Goal: Task Accomplishment & Management: Complete application form

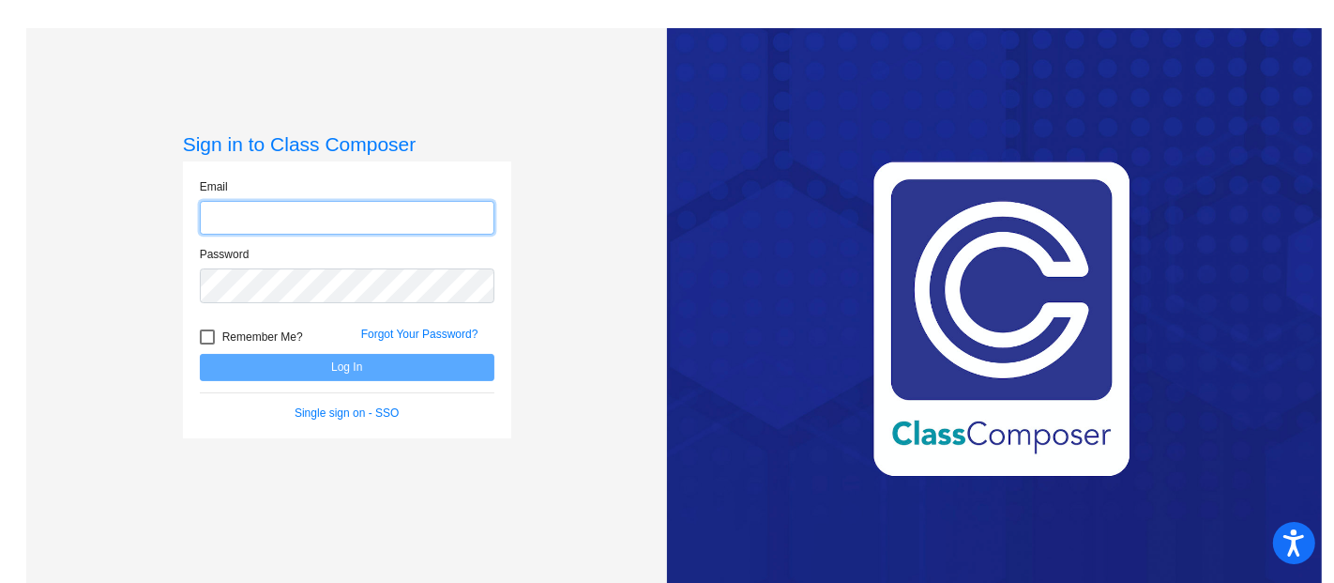
type input "[EMAIL_ADDRESS][DOMAIN_NAME]"
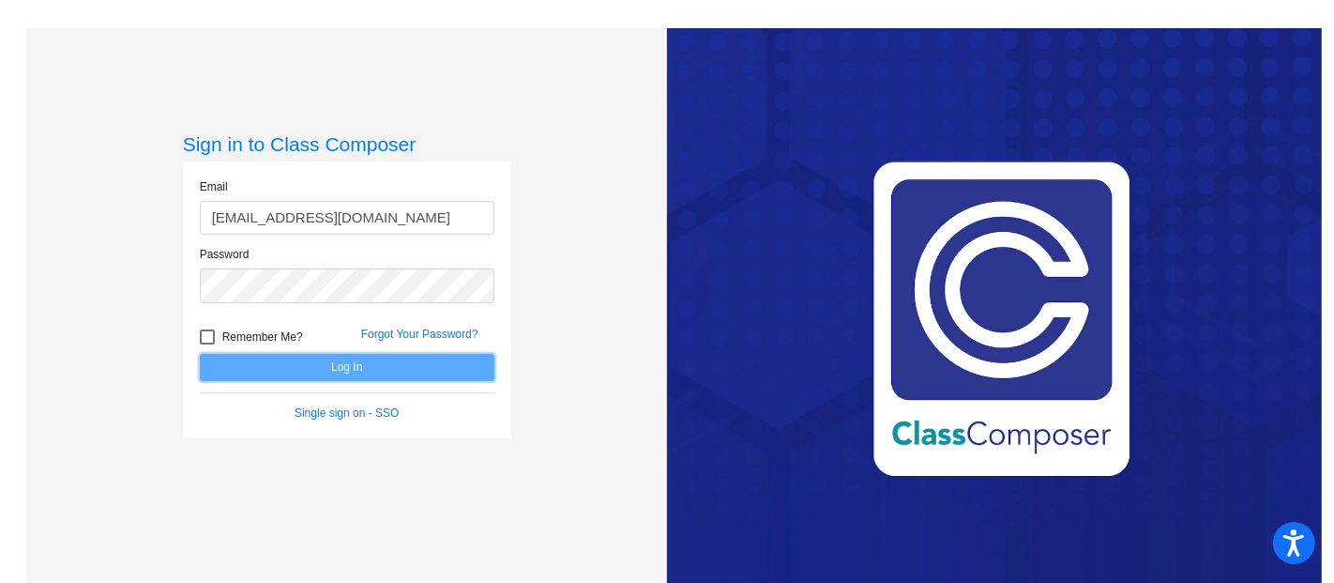
click at [388, 370] on button "Log In" at bounding box center [347, 367] width 295 height 27
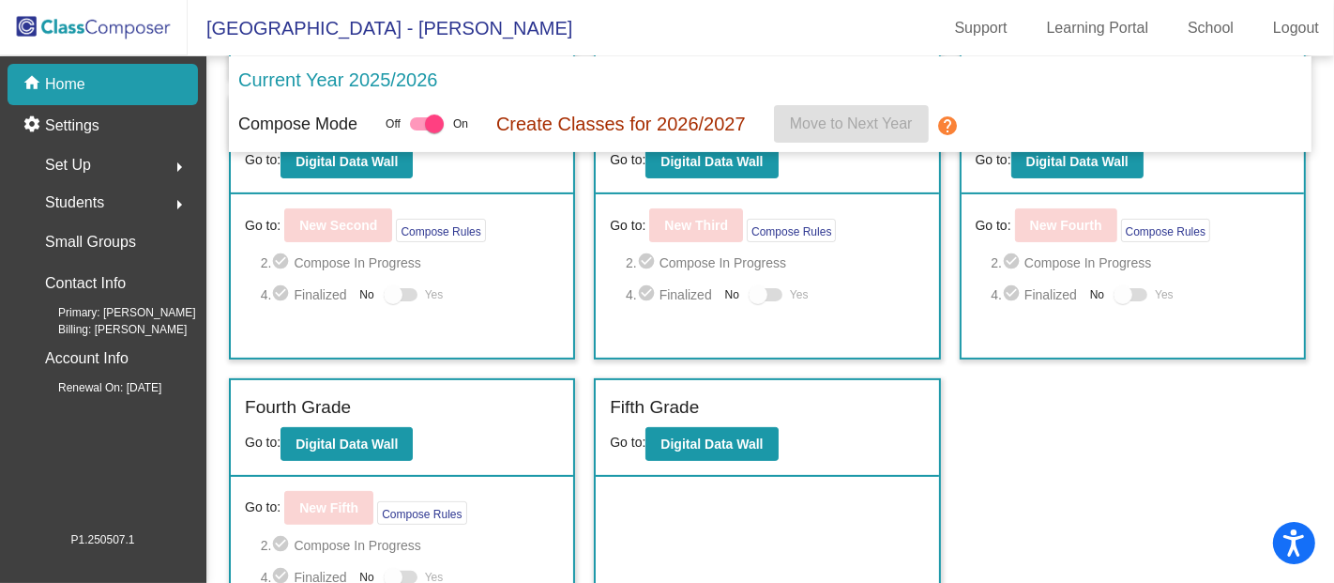
scroll to position [376, 0]
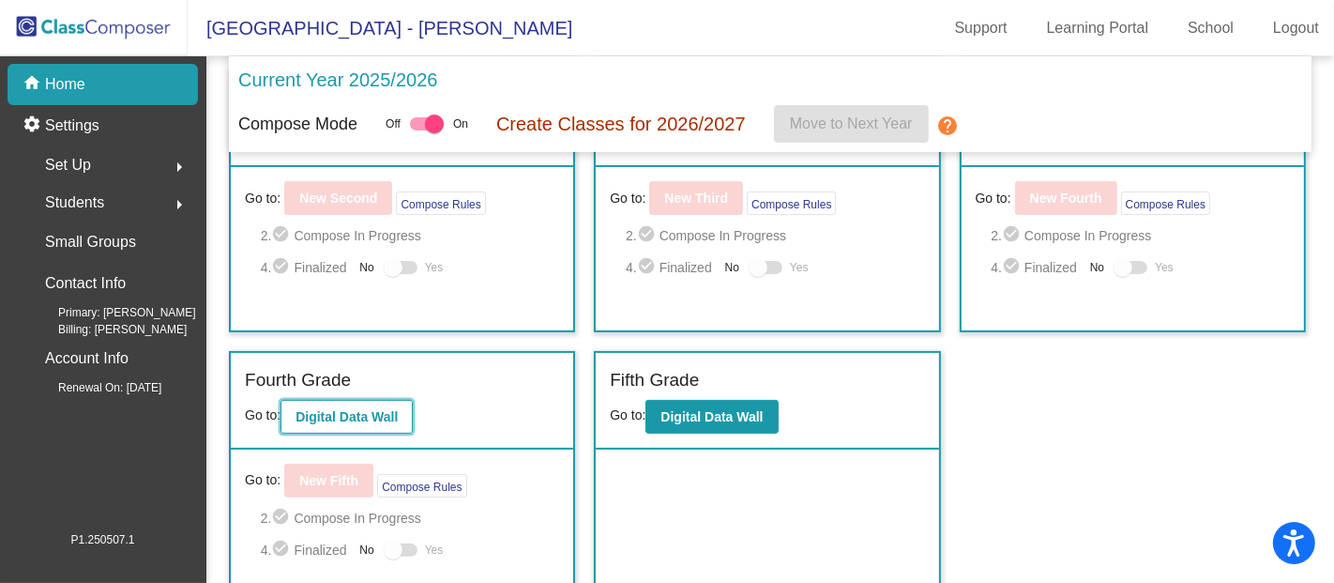
click at [375, 418] on button "Digital Data Wall" at bounding box center [347, 417] width 132 height 34
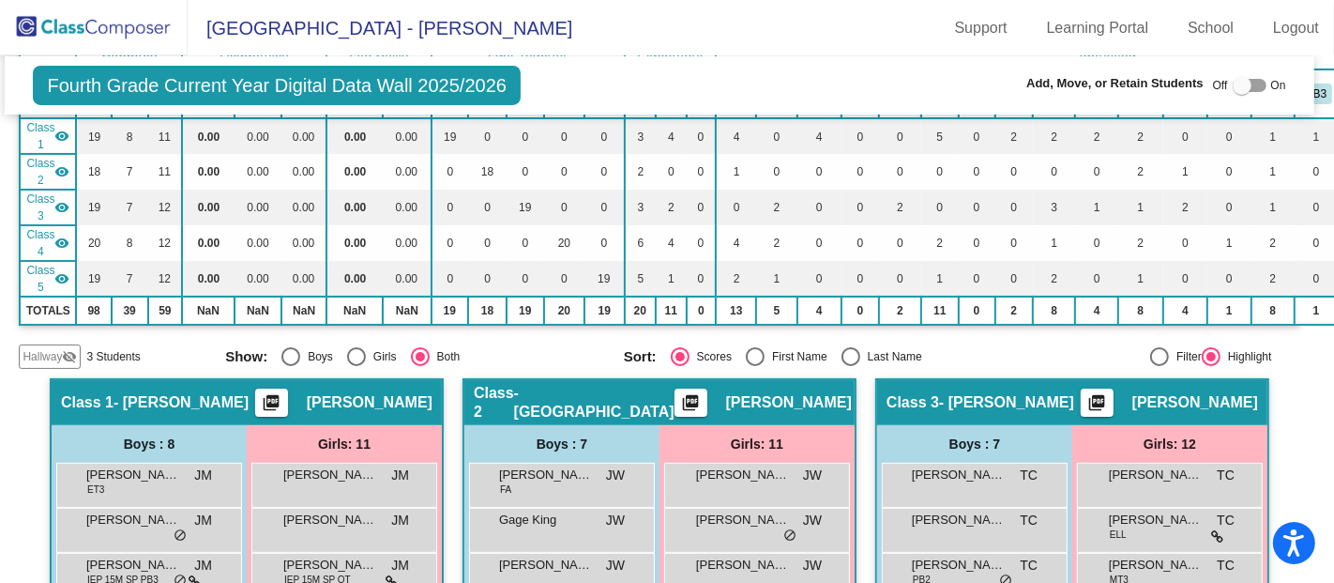
scroll to position [0, 8]
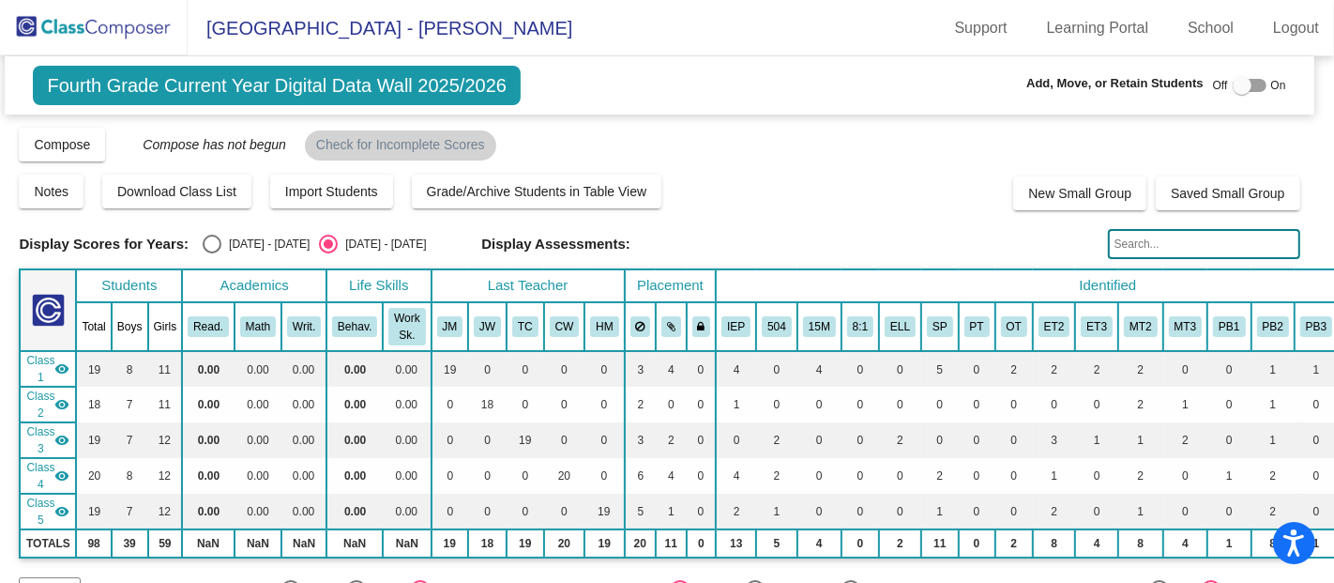
click at [1243, 86] on div at bounding box center [1250, 85] width 34 height 13
checkbox input "true"
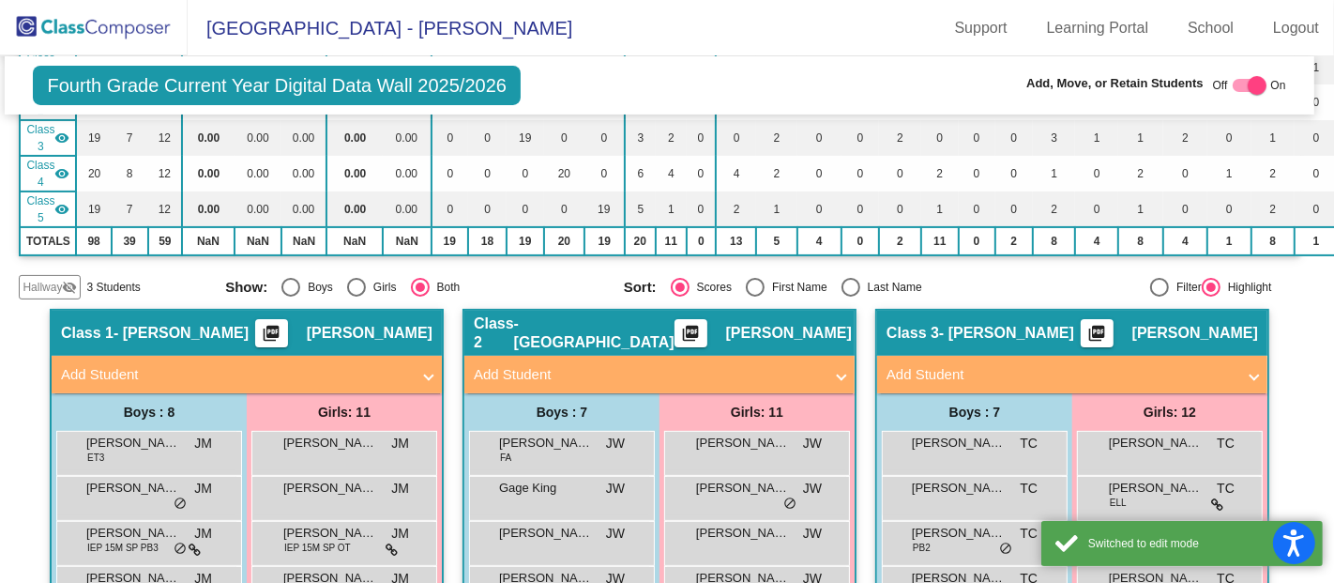
scroll to position [412, 8]
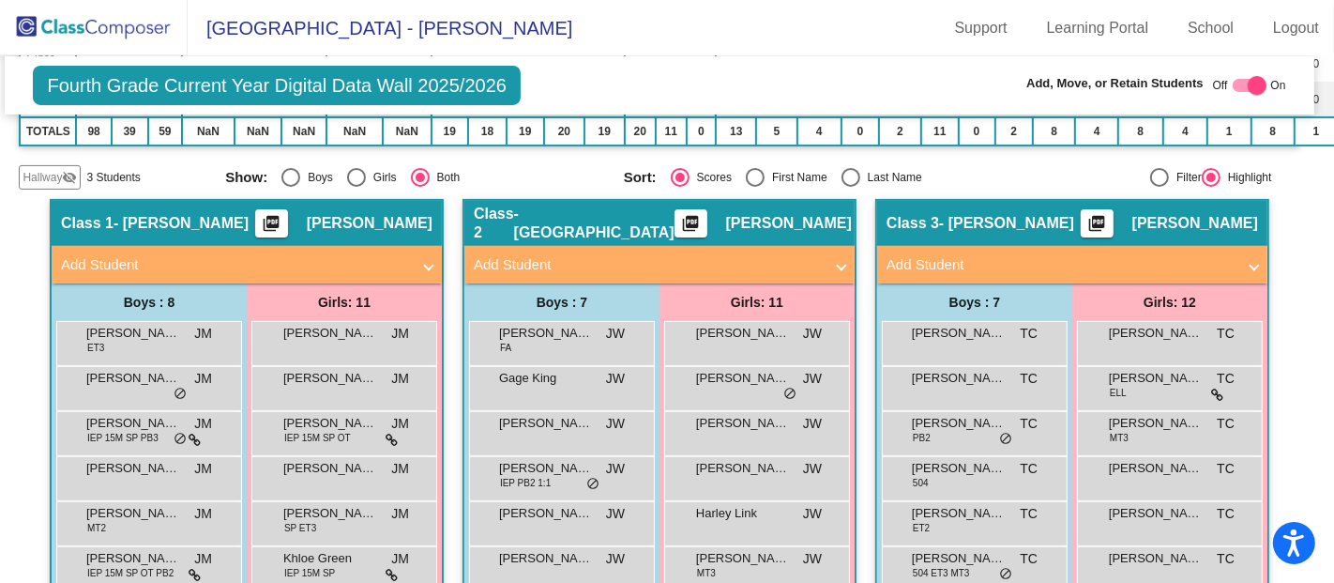
click at [711, 266] on mat-panel-title "Add Student" at bounding box center [648, 265] width 349 height 22
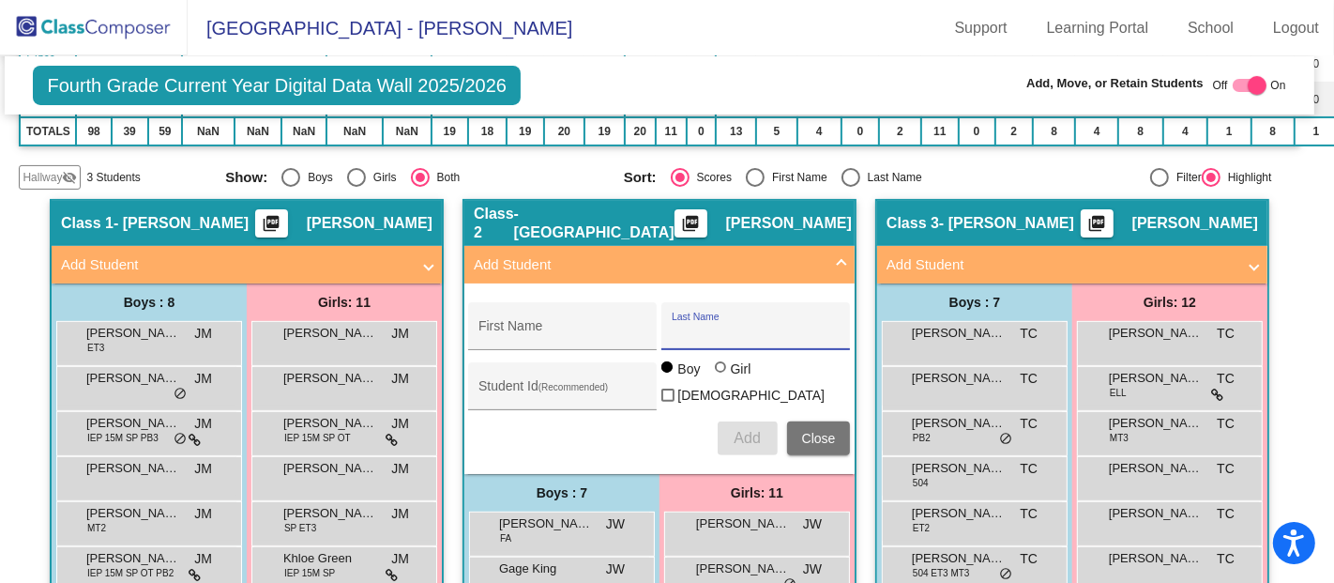
click at [739, 326] on input "Last Name" at bounding box center [756, 333] width 169 height 15
paste input "[PERSON_NAME]"
type input "[PERSON_NAME]"
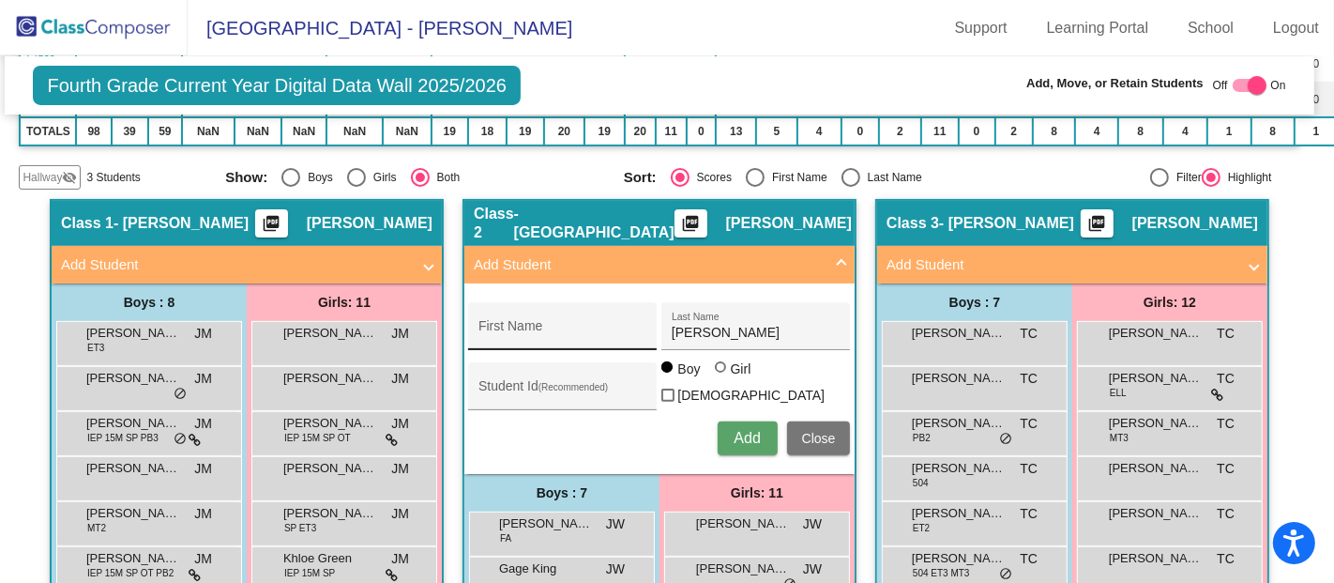
click at [569, 333] on div "First Name" at bounding box center [563, 331] width 169 height 38
type input "Katerina"
click at [732, 372] on div "Girl" at bounding box center [741, 368] width 22 height 19
click at [722, 376] on input "Girl" at bounding box center [722, 376] width 1 height 1
radio input "true"
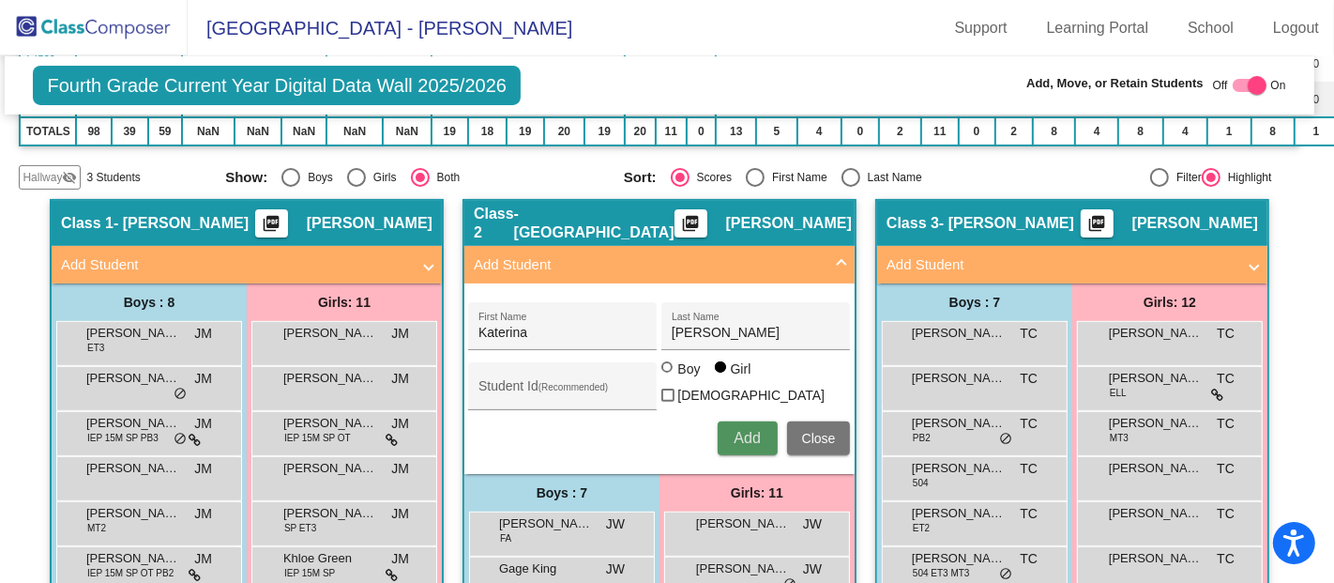
click at [751, 430] on span "Add" at bounding box center [747, 438] width 26 height 16
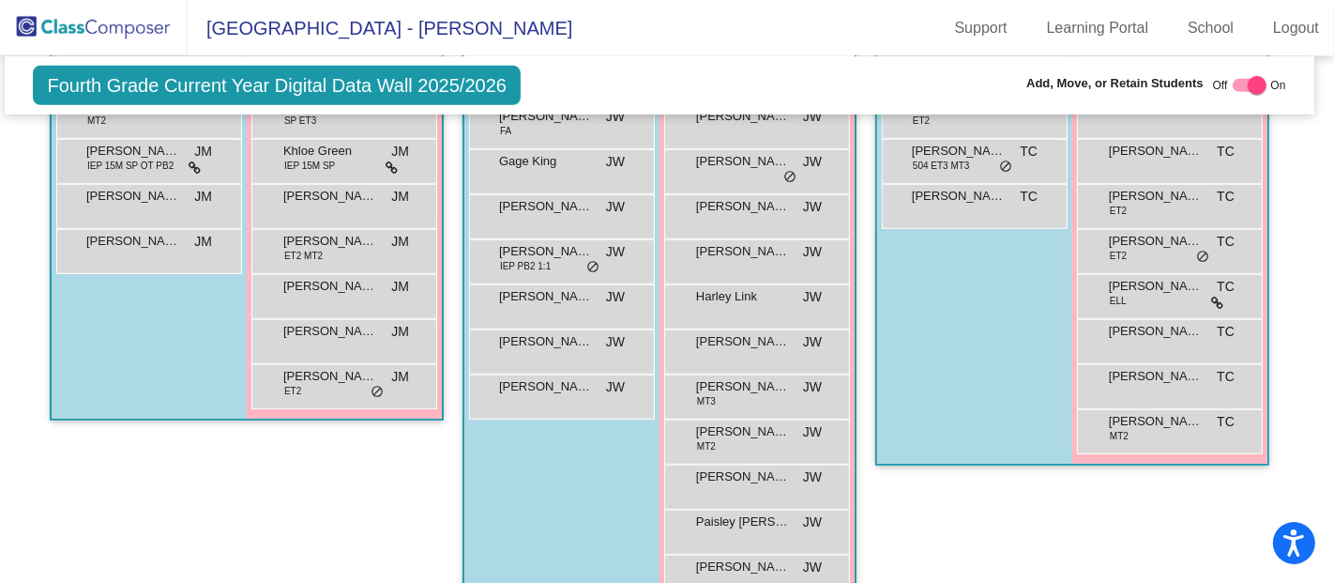
scroll to position [838, 8]
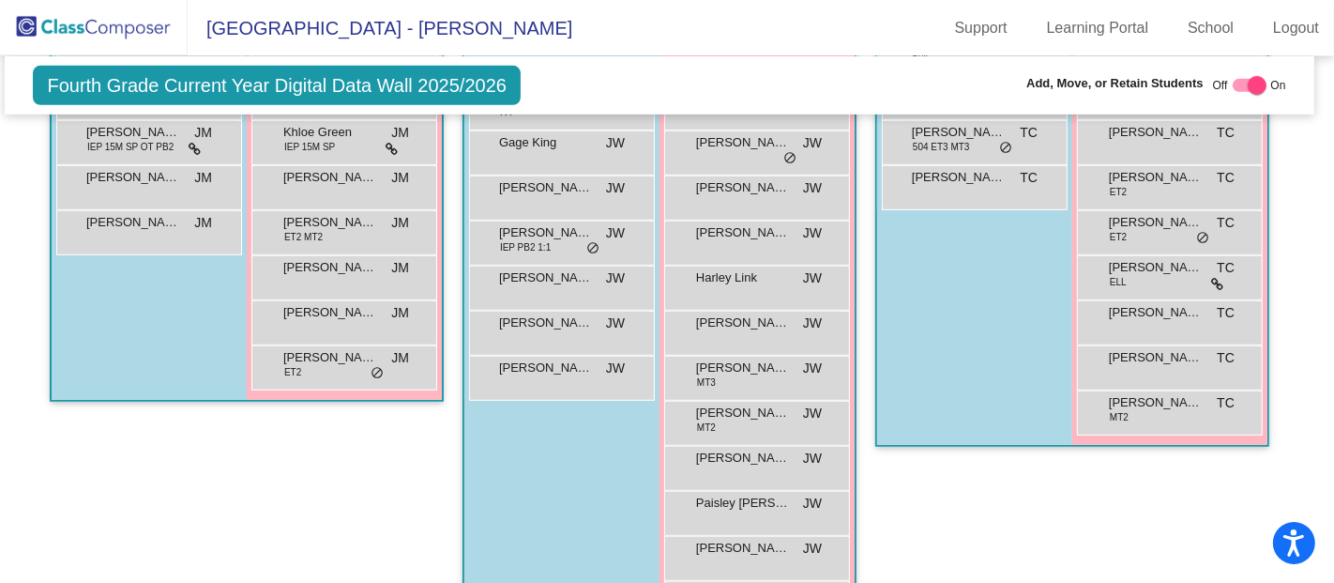
click at [126, 28] on img at bounding box center [94, 27] width 188 height 55
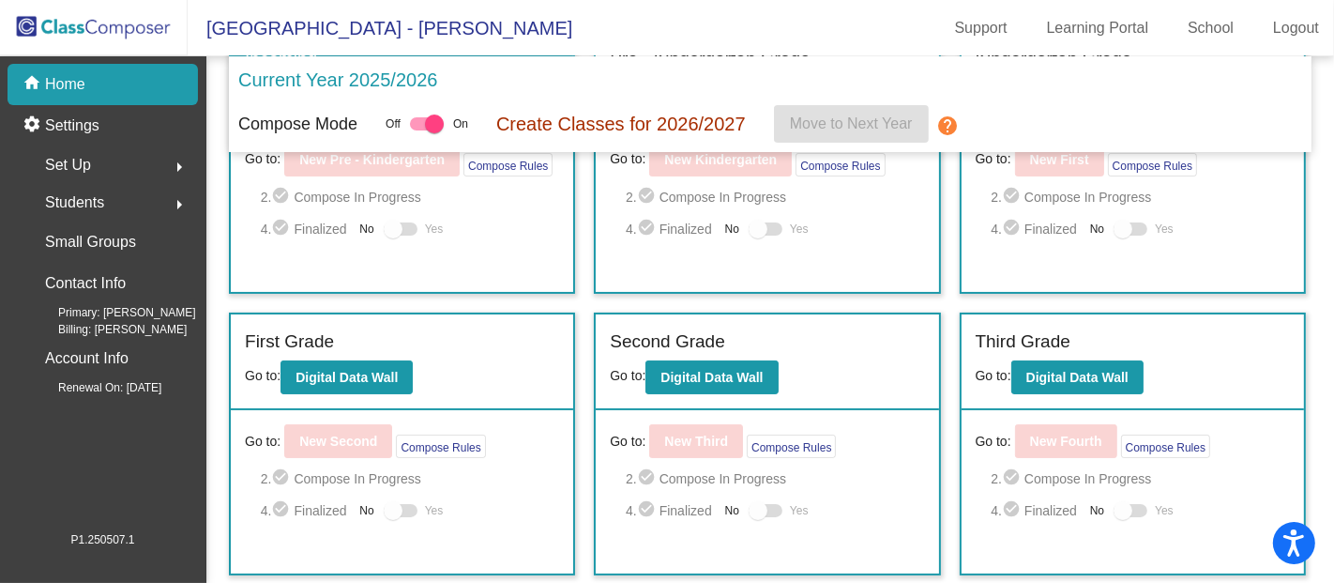
scroll to position [161, 0]
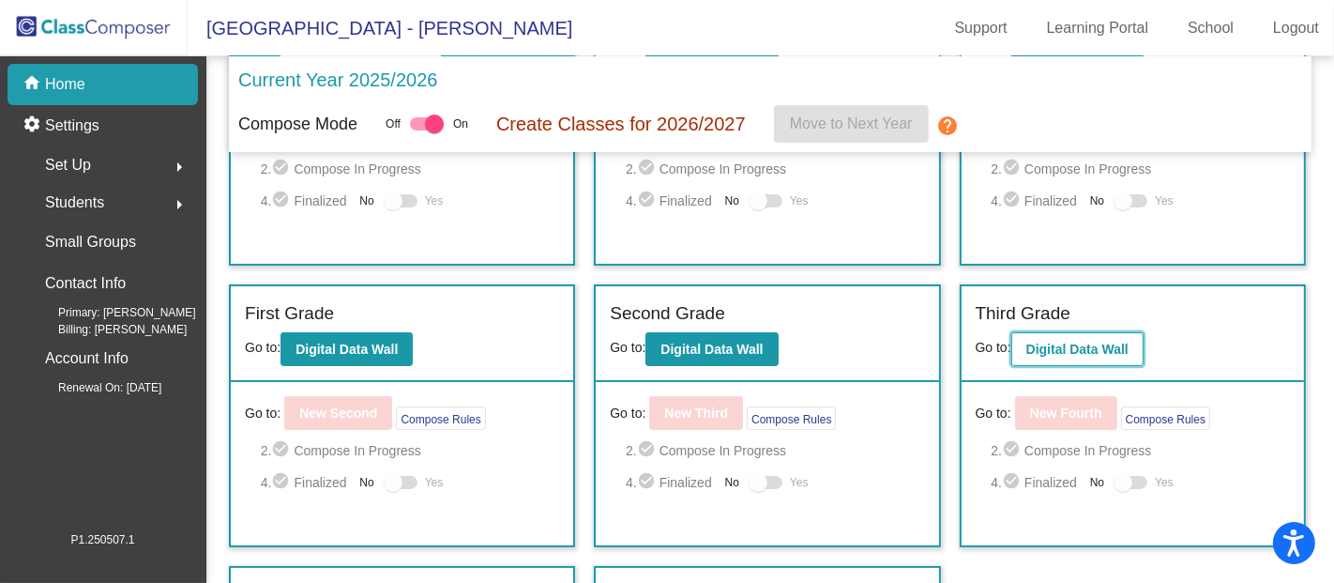
click at [1018, 338] on button "Digital Data Wall" at bounding box center [1077, 349] width 132 height 34
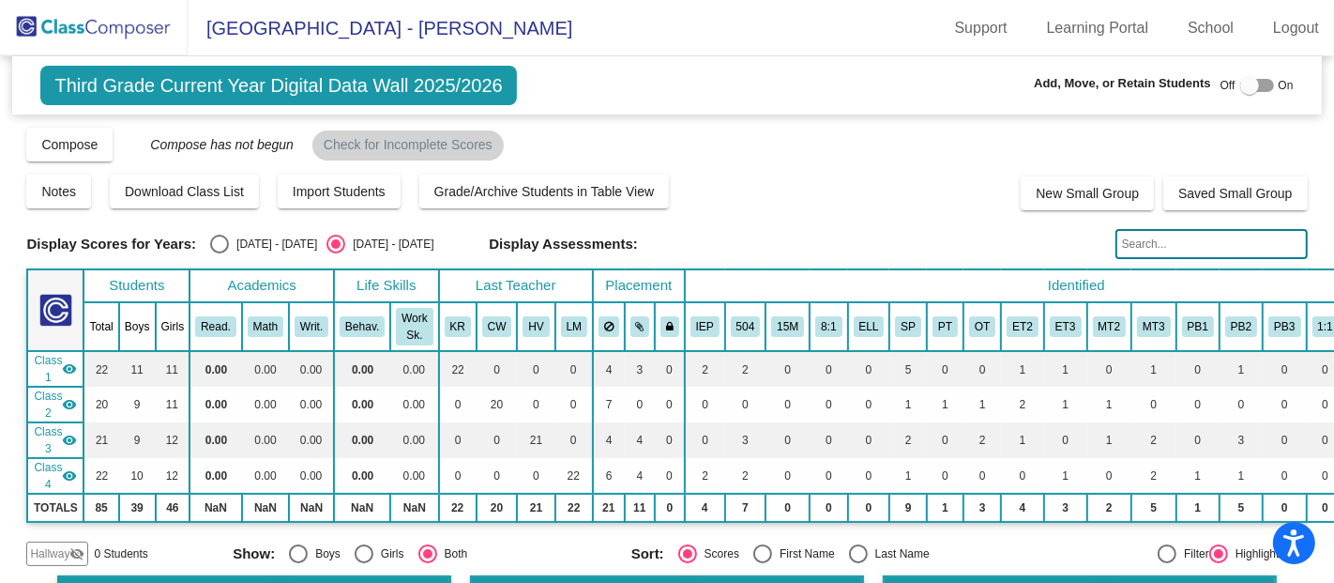
click at [1259, 85] on div at bounding box center [1257, 85] width 34 height 13
checkbox input "true"
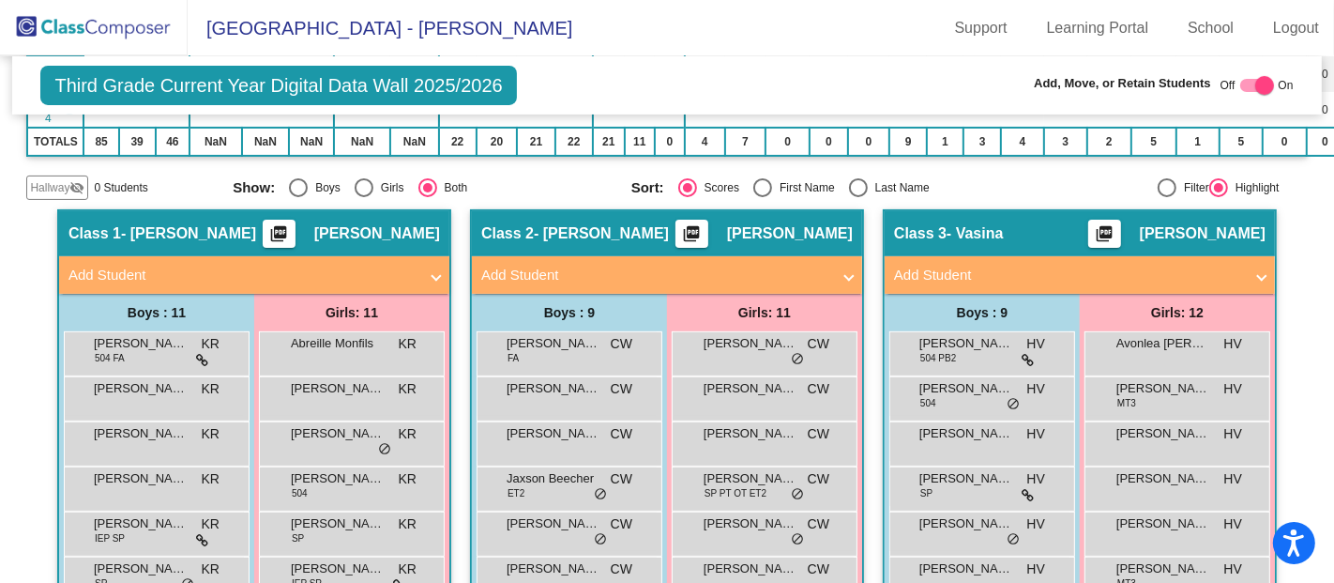
scroll to position [367, 0]
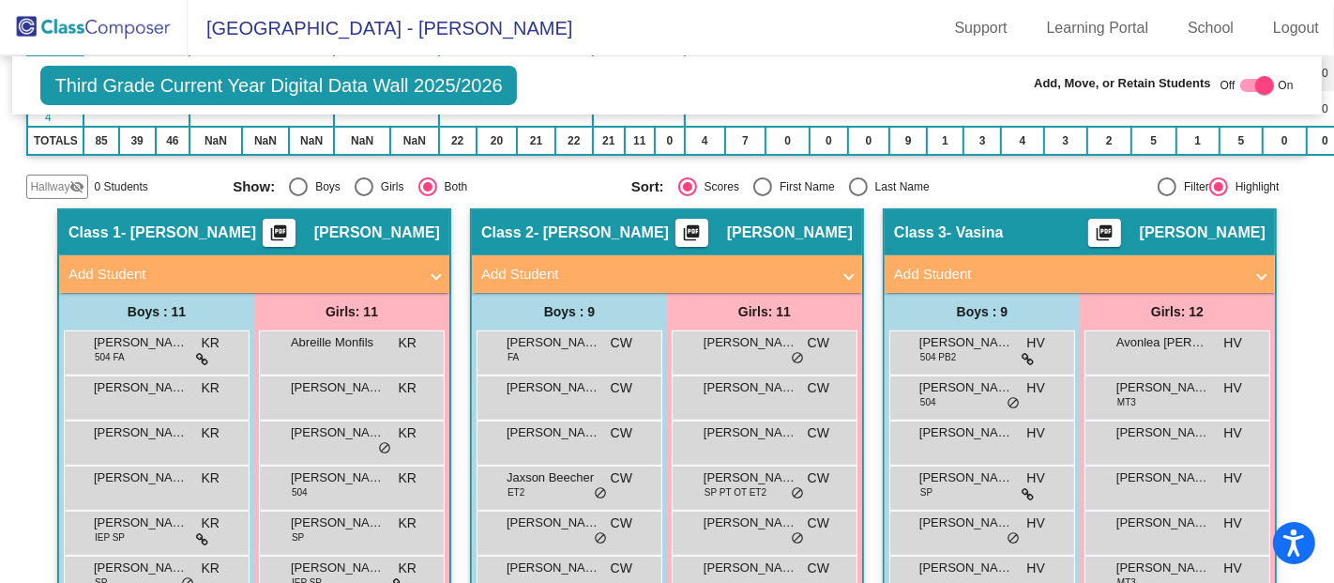
click at [667, 264] on mat-panel-title "Add Student" at bounding box center [655, 275] width 349 height 22
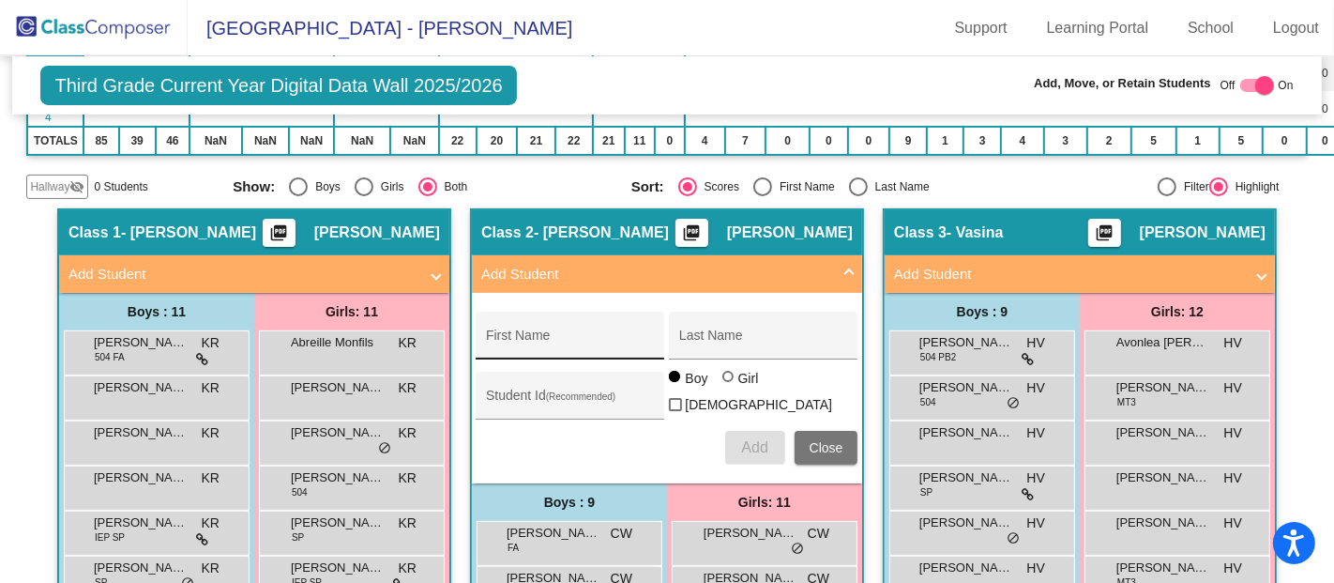
click at [573, 335] on input "First Name" at bounding box center [570, 342] width 169 height 15
type input "[PERSON_NAME]"
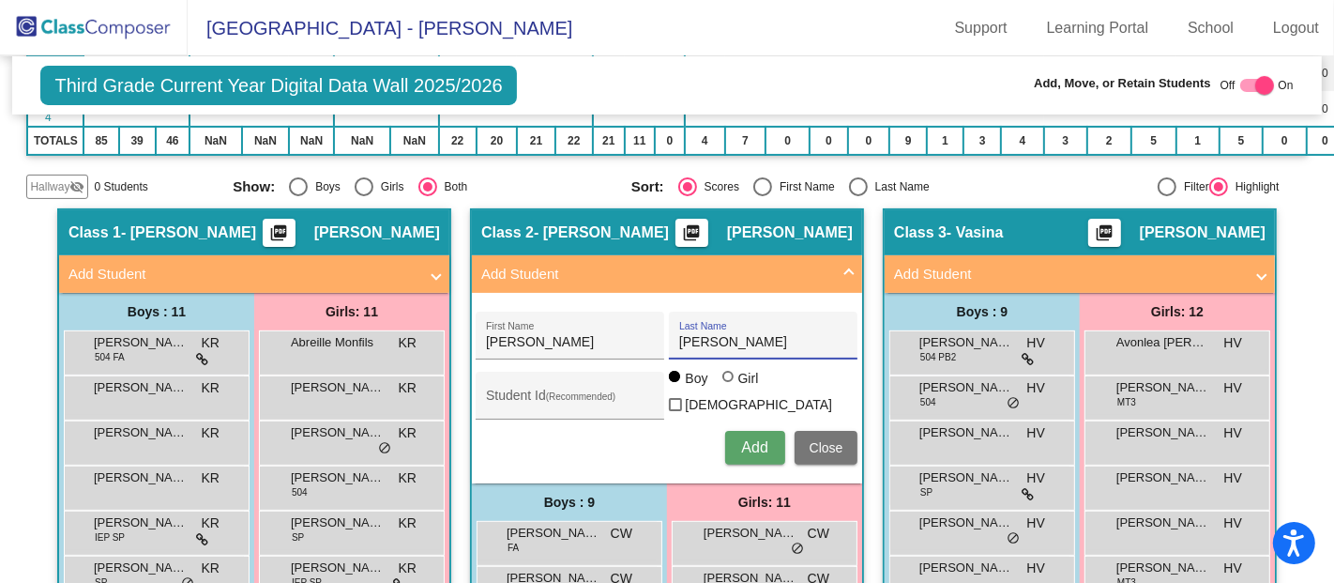
type input "[PERSON_NAME]"
click at [737, 388] on div "Girl" at bounding box center [748, 378] width 22 height 19
click at [730, 387] on input "Girl" at bounding box center [729, 386] width 1 height 1
radio input "true"
click at [759, 439] on span "Add" at bounding box center [754, 447] width 26 height 16
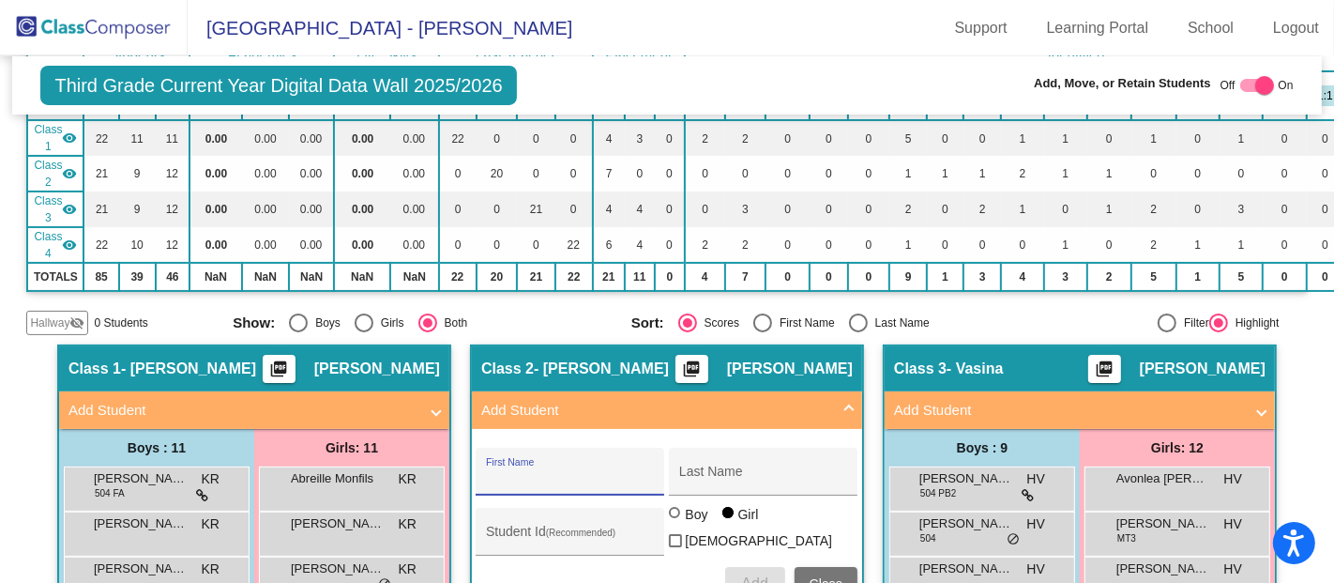
scroll to position [229, 0]
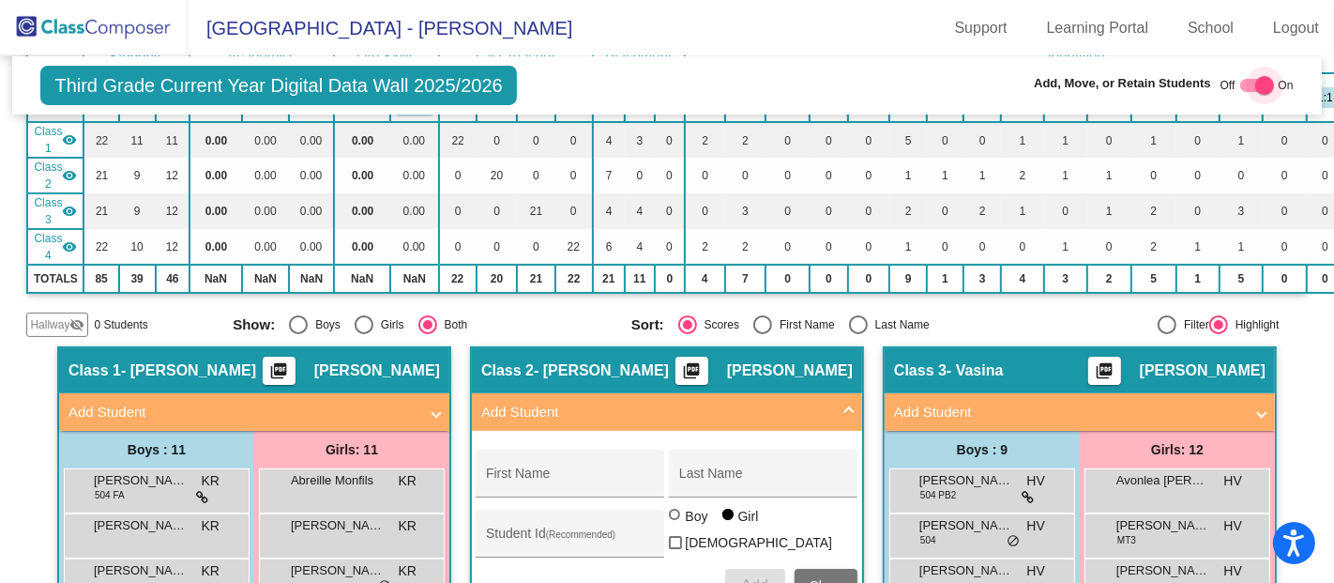
click at [1257, 92] on div at bounding box center [1264, 85] width 19 height 19
checkbox input "false"
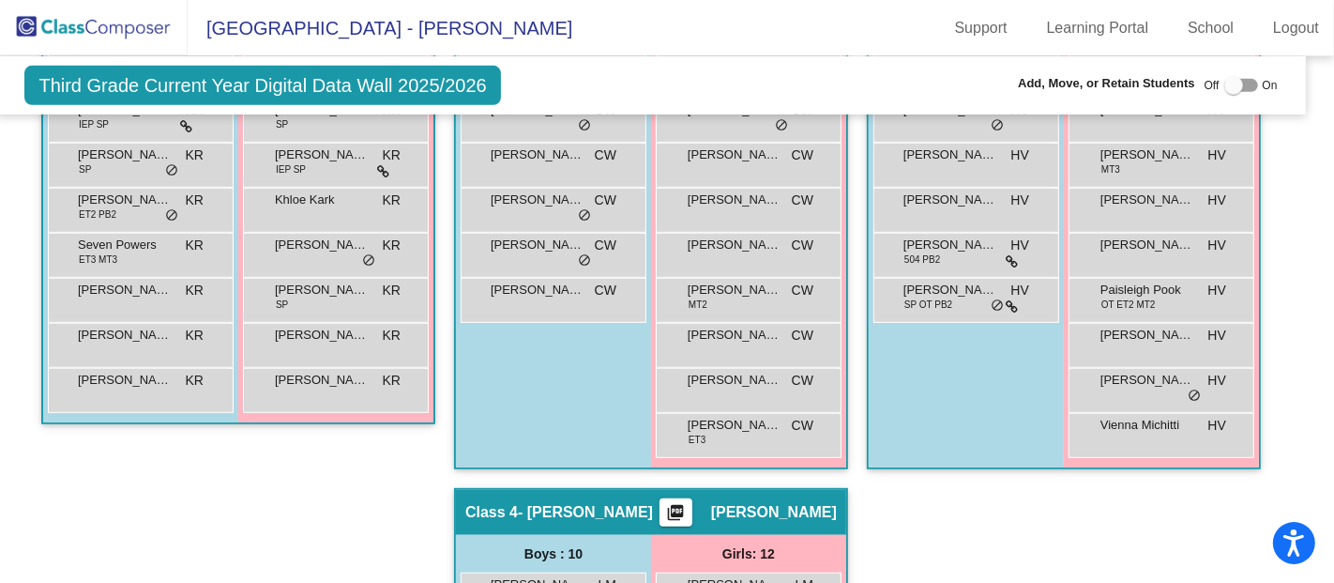
scroll to position [0, 16]
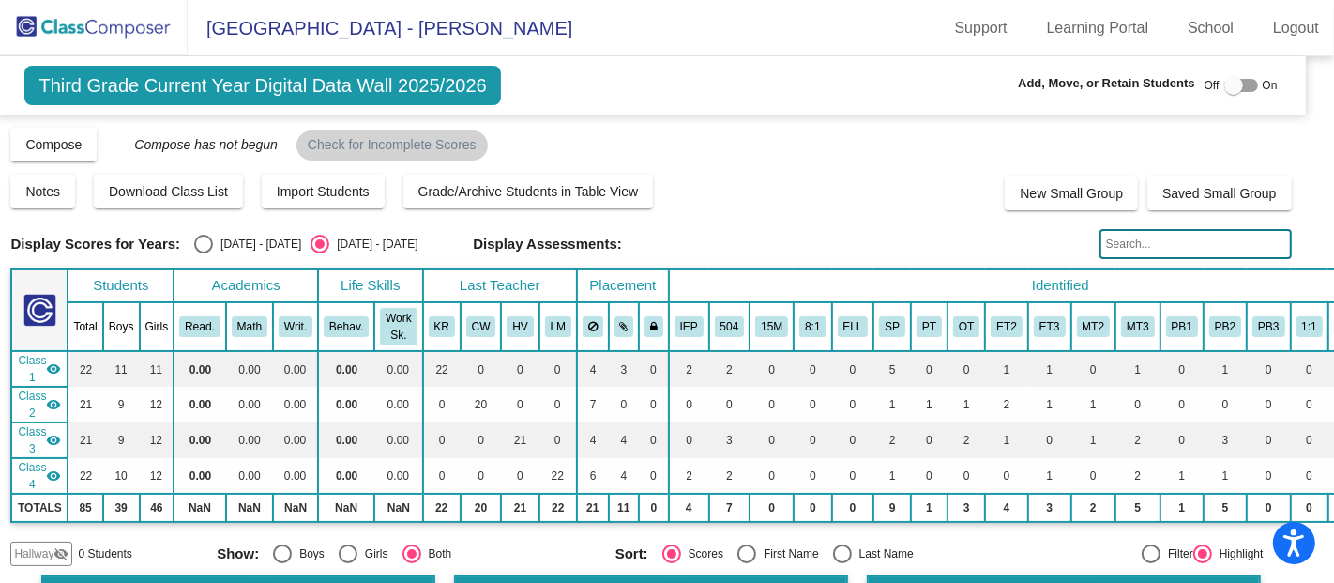
click at [69, 23] on img at bounding box center [94, 27] width 188 height 55
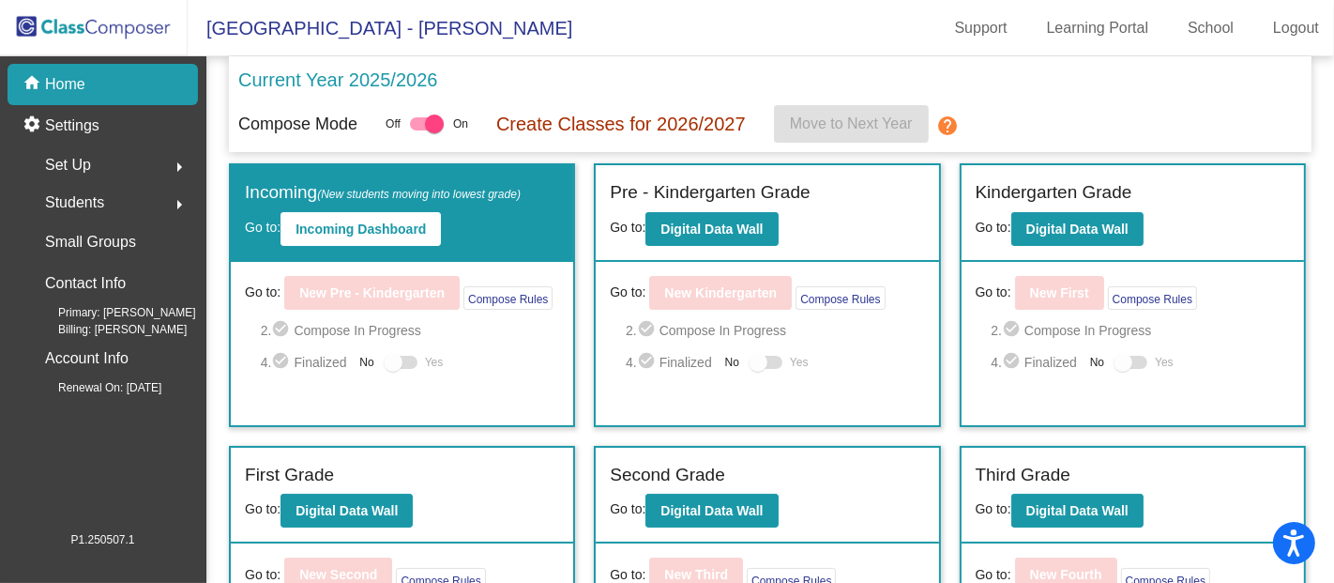
click at [114, 213] on div "Students arrow_right" at bounding box center [108, 203] width 179 height 38
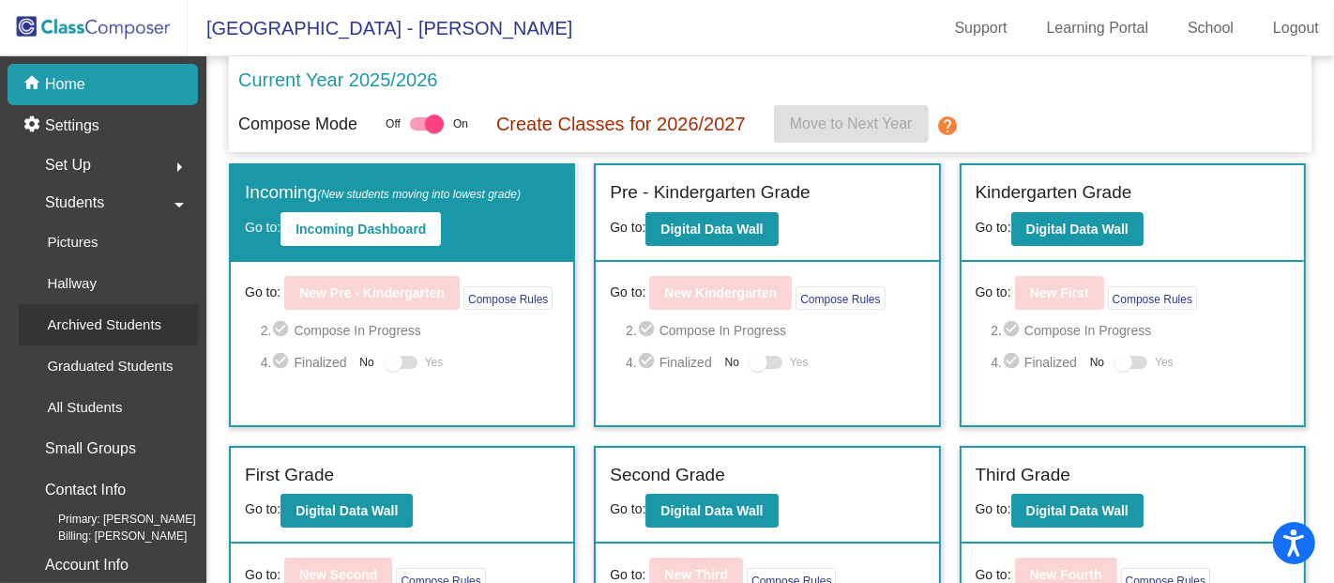
click at [122, 337] on div "Archived Students" at bounding box center [98, 324] width 158 height 41
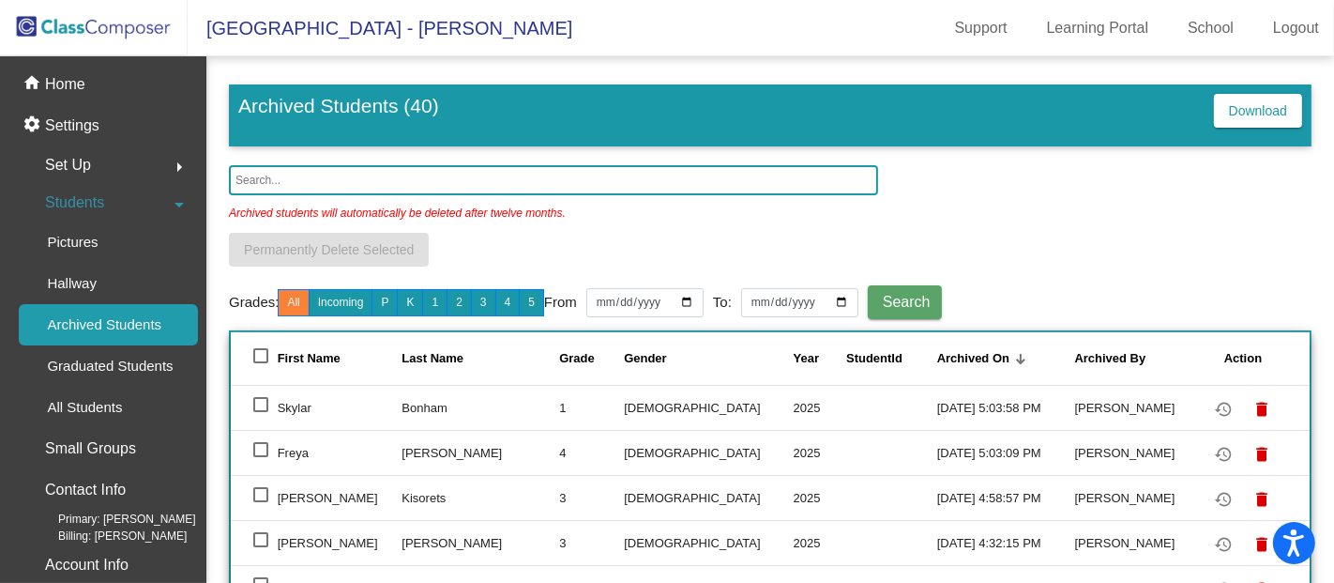
click at [418, 190] on input "text" at bounding box center [553, 180] width 649 height 30
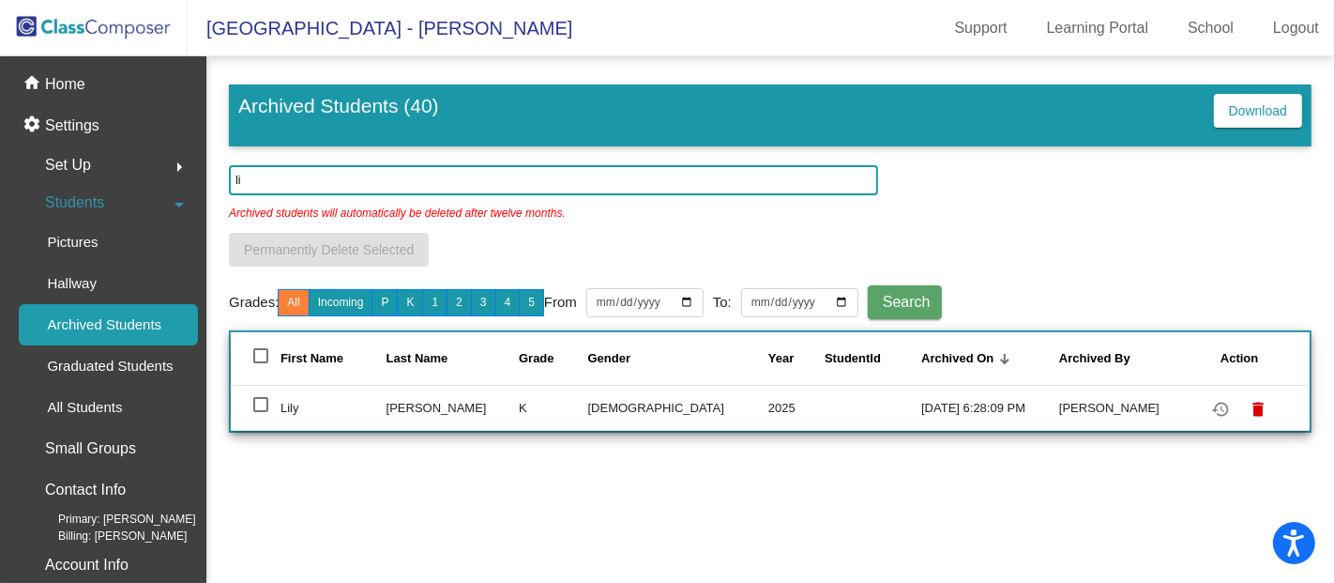
type input "l"
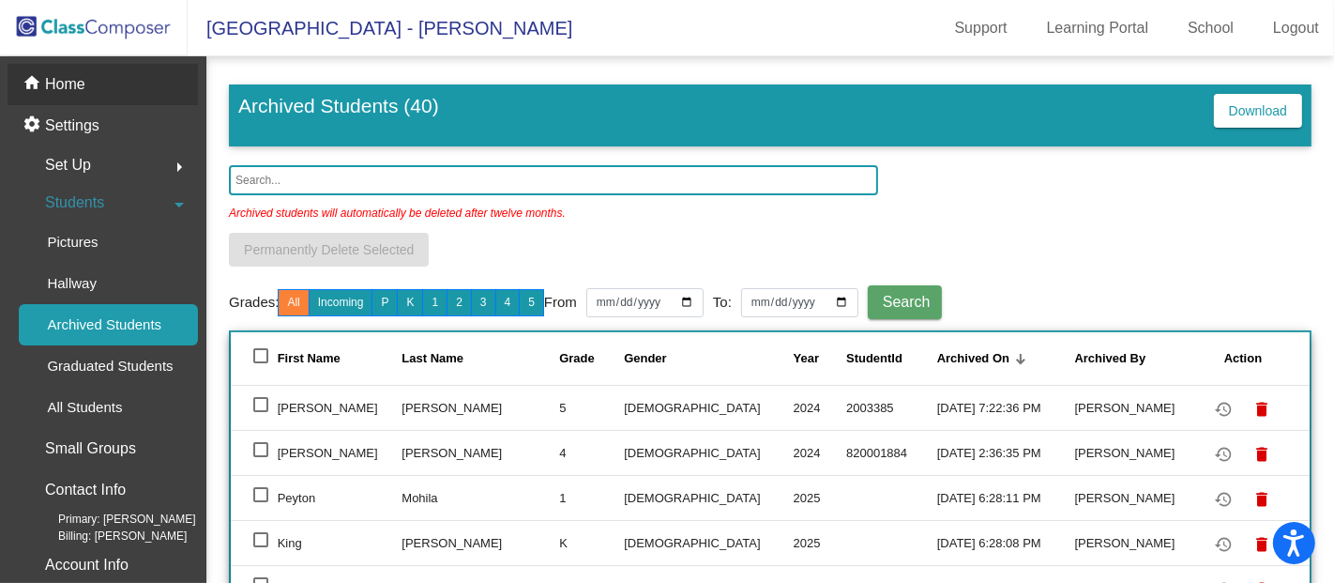
click at [108, 92] on div "home Home" at bounding box center [103, 84] width 190 height 41
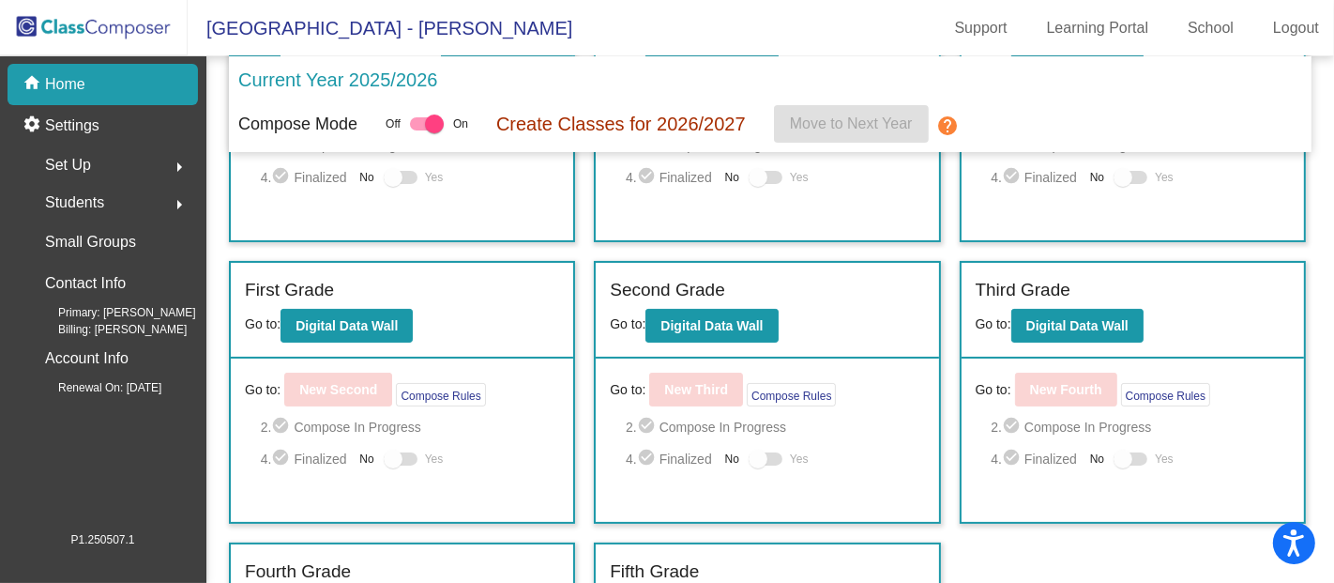
scroll to position [190, 0]
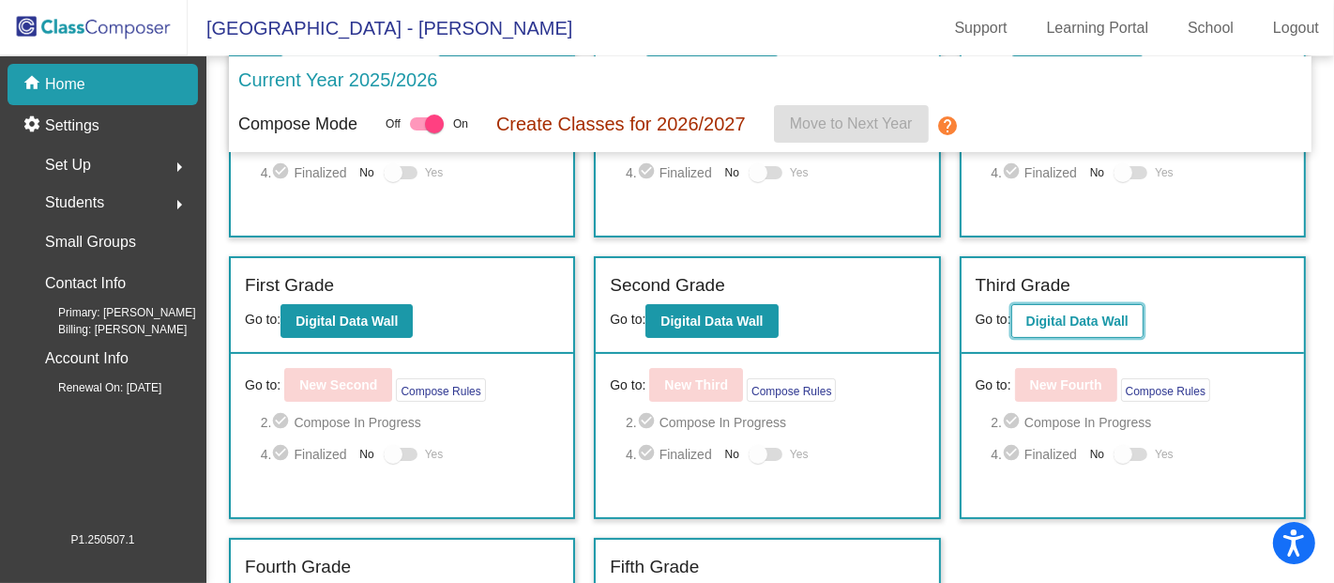
click at [1032, 320] on b "Digital Data Wall" at bounding box center [1077, 320] width 102 height 15
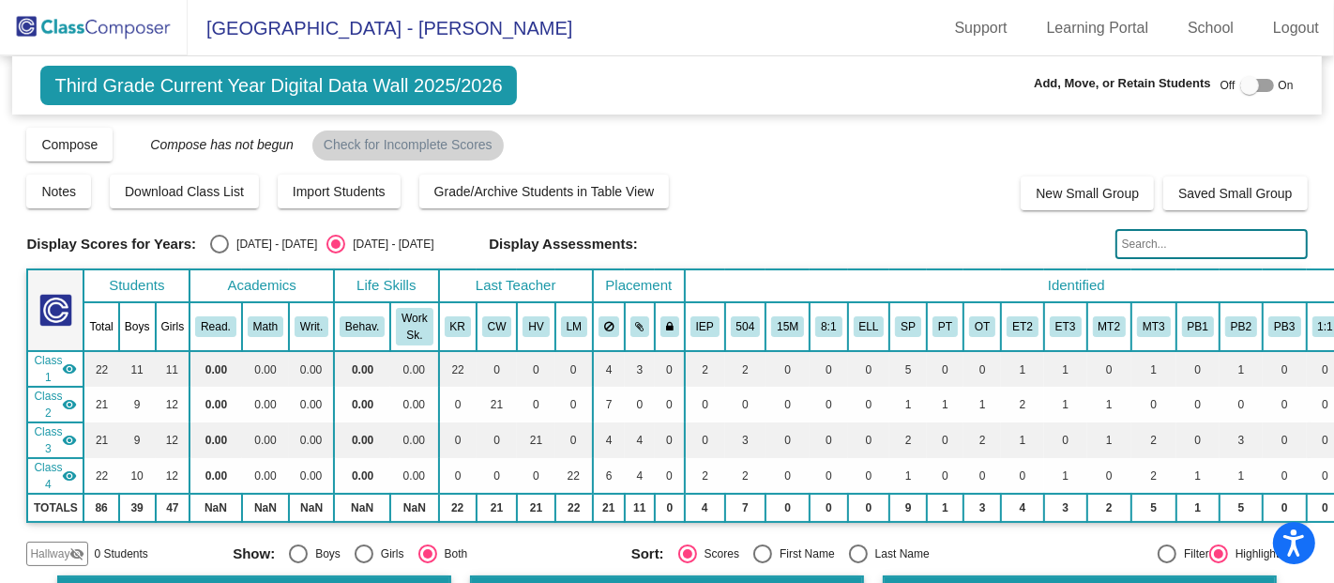
click at [109, 25] on img at bounding box center [94, 27] width 188 height 55
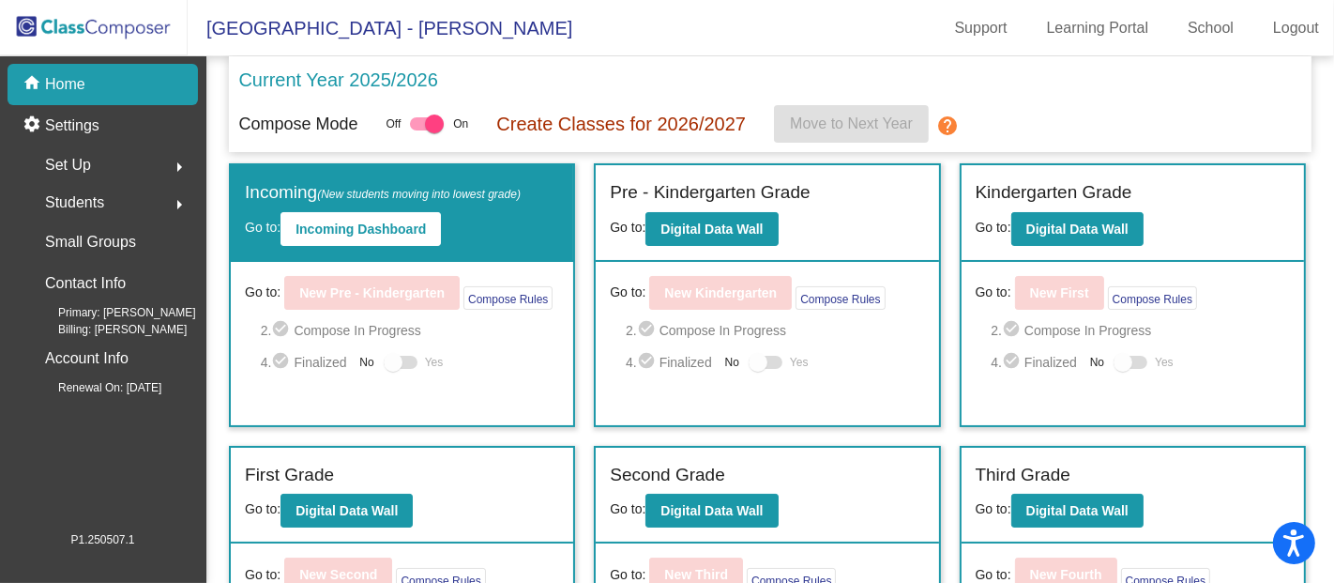
click at [1046, 245] on div "Kindergarten Grade Go to: Digital Data Wall" at bounding box center [1133, 213] width 342 height 97
click at [1042, 235] on button "Digital Data Wall" at bounding box center [1077, 229] width 132 height 34
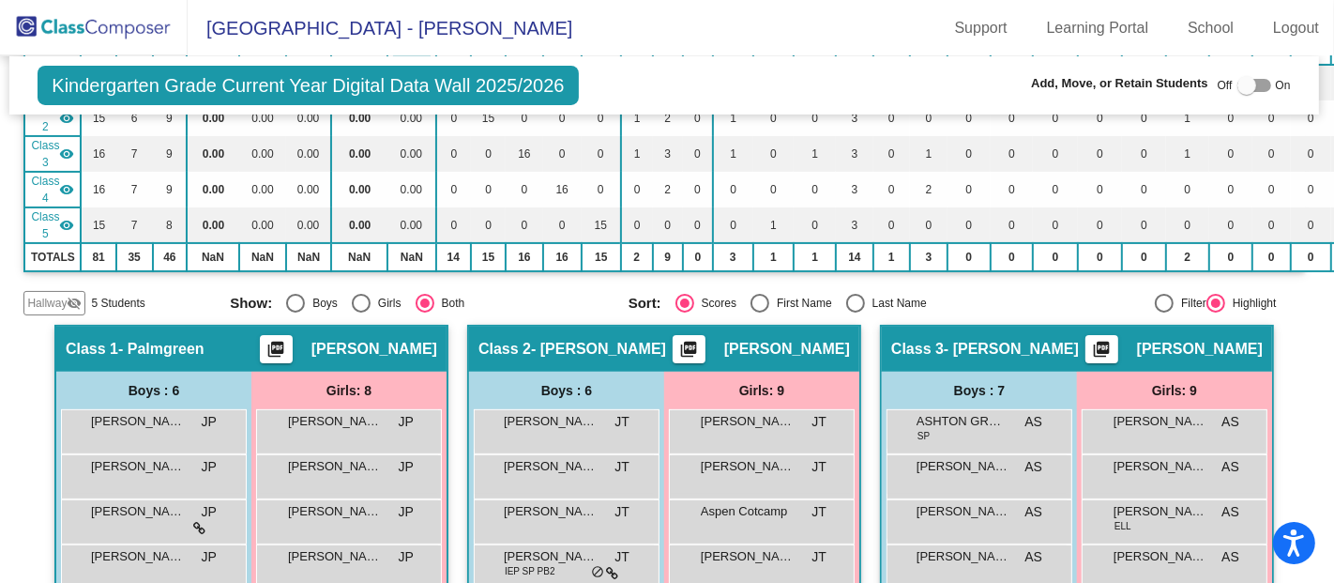
scroll to position [0, 3]
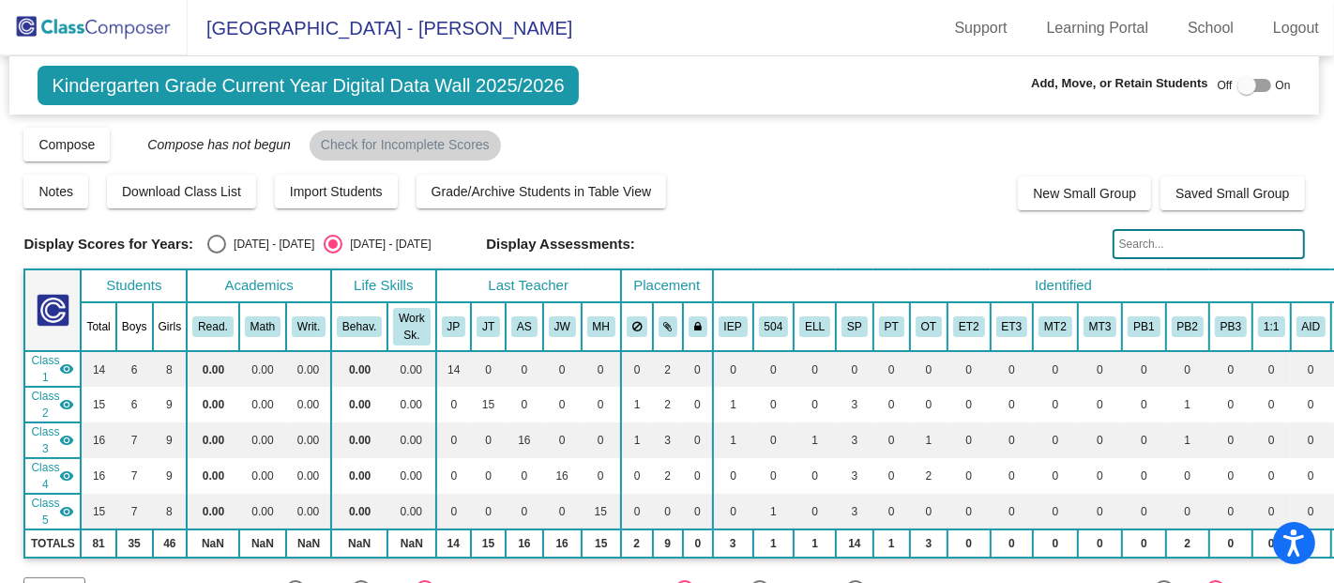
click at [1233, 100] on div "Kindergarten Grade Current Year Digital Data Wall 2025/2026 Add, Move, or Retai…" at bounding box center [663, 85] width 1309 height 58
click at [1238, 95] on label at bounding box center [1255, 85] width 34 height 23
checkbox input "true"
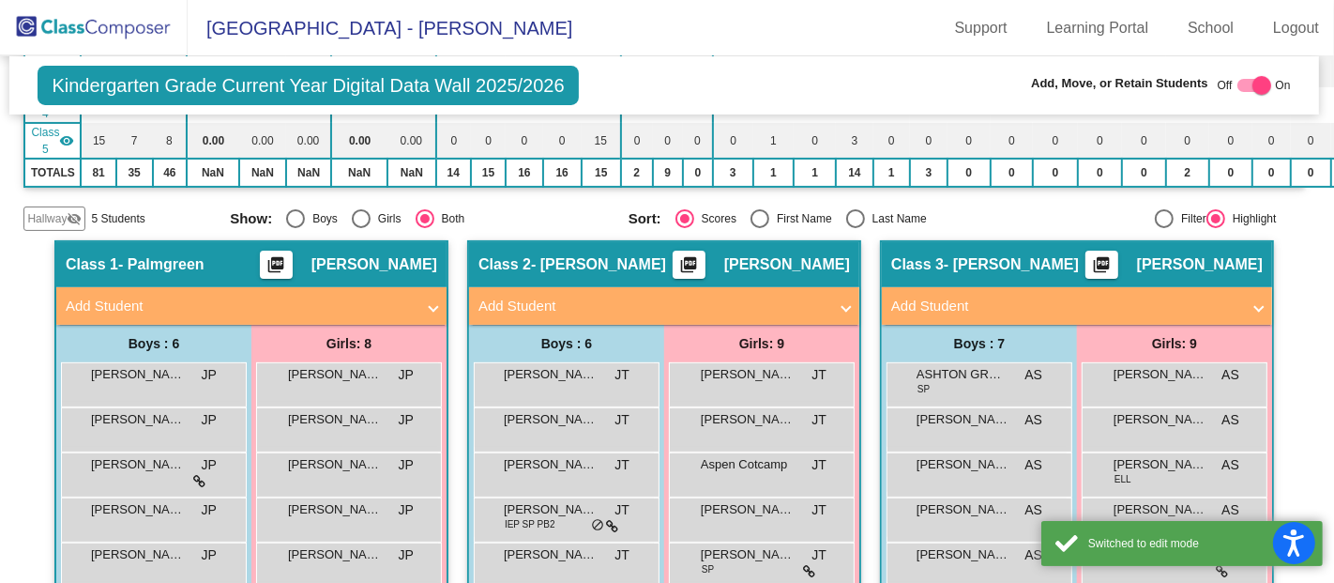
scroll to position [374, 3]
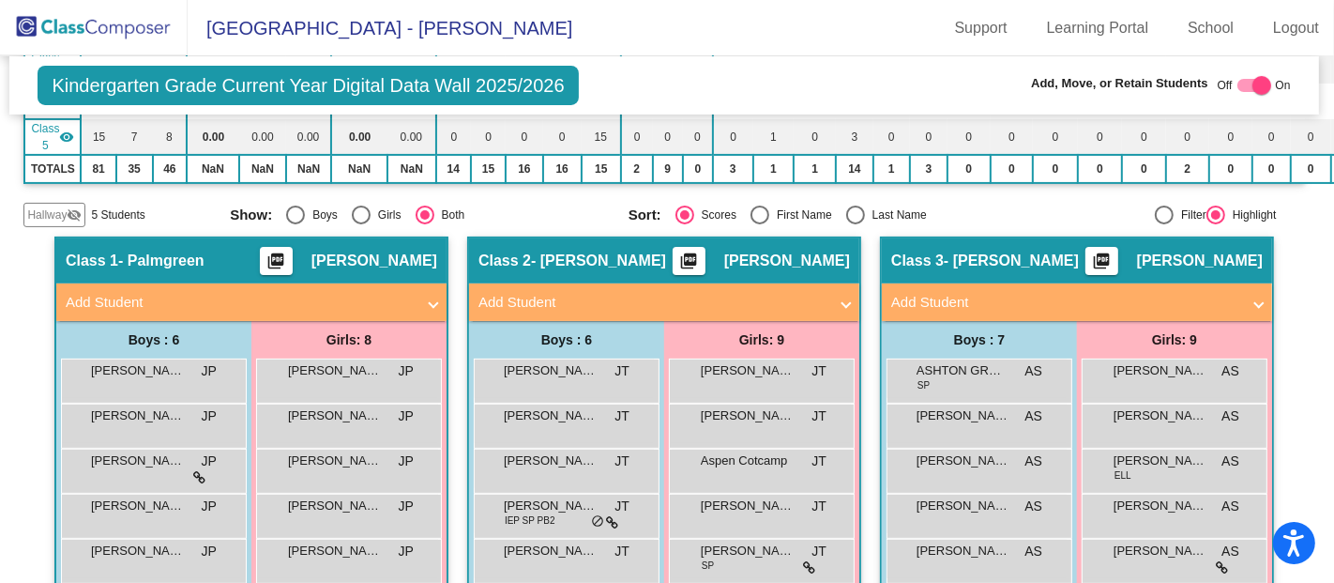
click at [388, 307] on mat-expansion-panel-header "Add Student" at bounding box center [251, 302] width 390 height 38
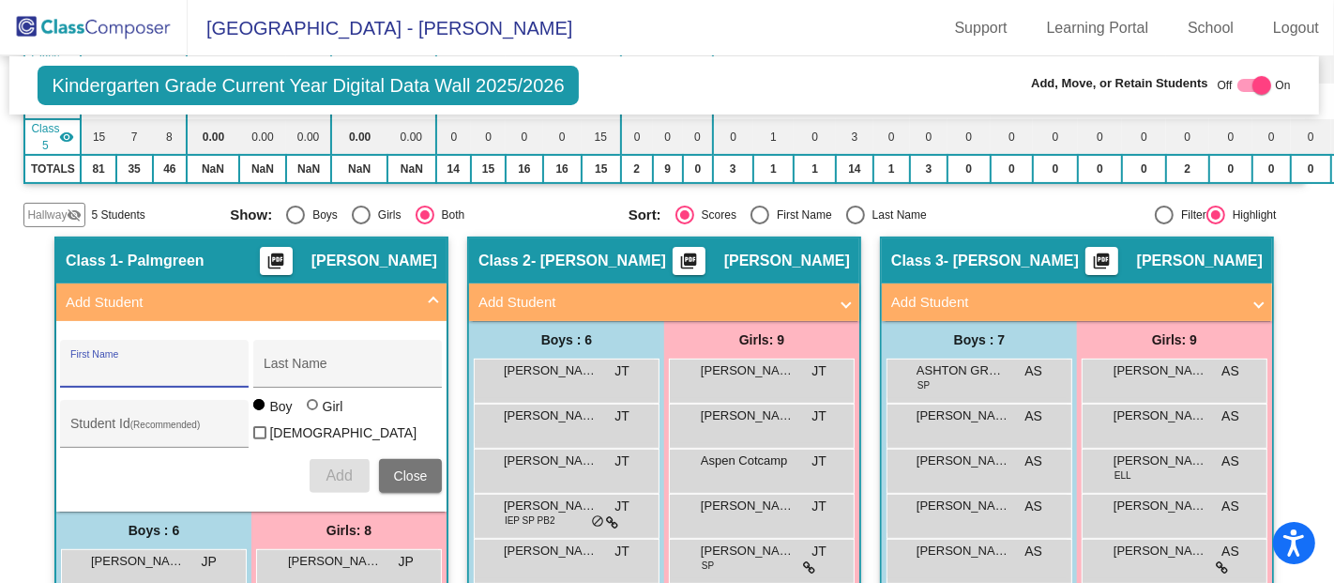
click at [208, 363] on input "First Name" at bounding box center [154, 370] width 169 height 15
type input "A"
type input "[PERSON_NAME]"
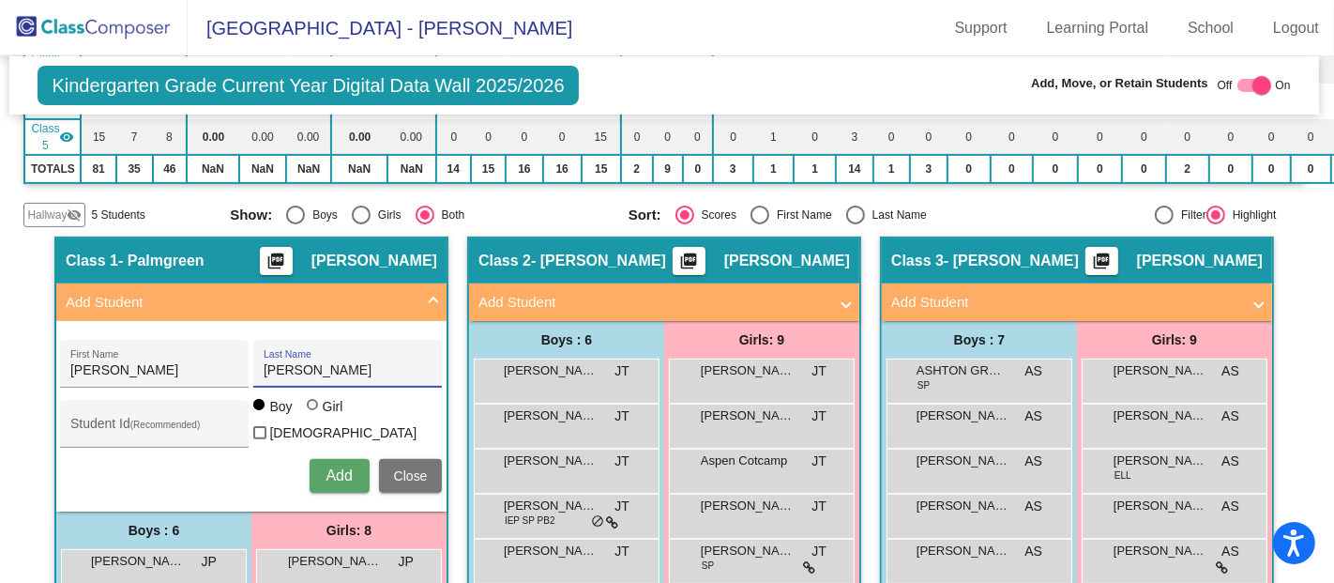
type input "[PERSON_NAME]"
click at [311, 410] on div at bounding box center [312, 404] width 11 height 11
click at [313, 414] on input "Girl" at bounding box center [313, 414] width 1 height 1
radio input "true"
click at [341, 473] on button "Add" at bounding box center [340, 476] width 60 height 34
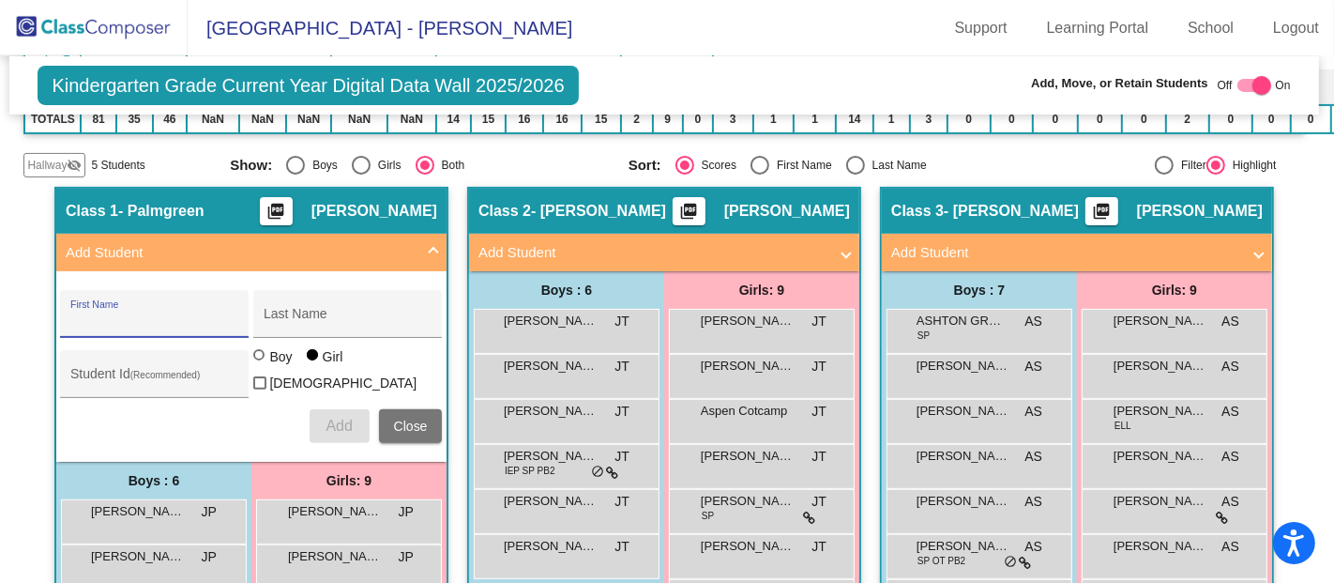
scroll to position [418, 3]
